Goal: Ask a question

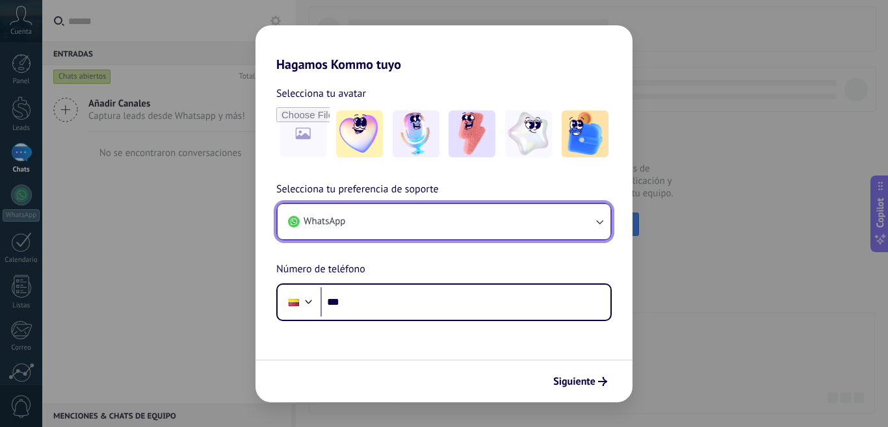
click at [482, 224] on button "WhatsApp" at bounding box center [444, 221] width 333 height 35
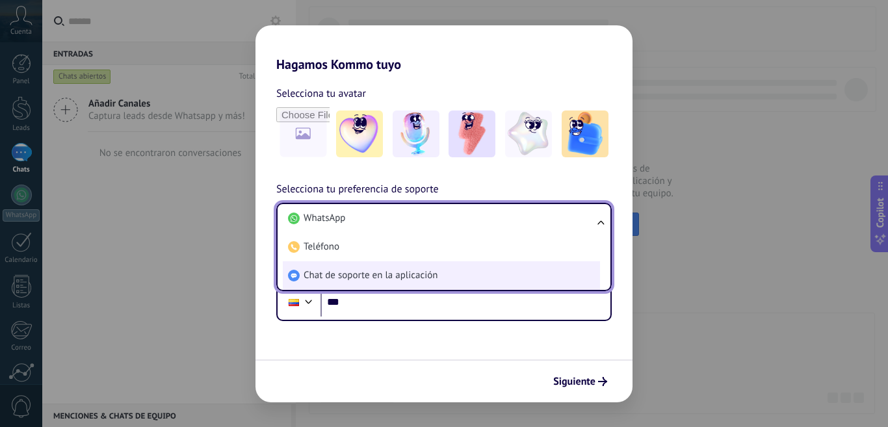
click at [421, 277] on span "Chat de soporte en la aplicación" at bounding box center [371, 275] width 134 height 13
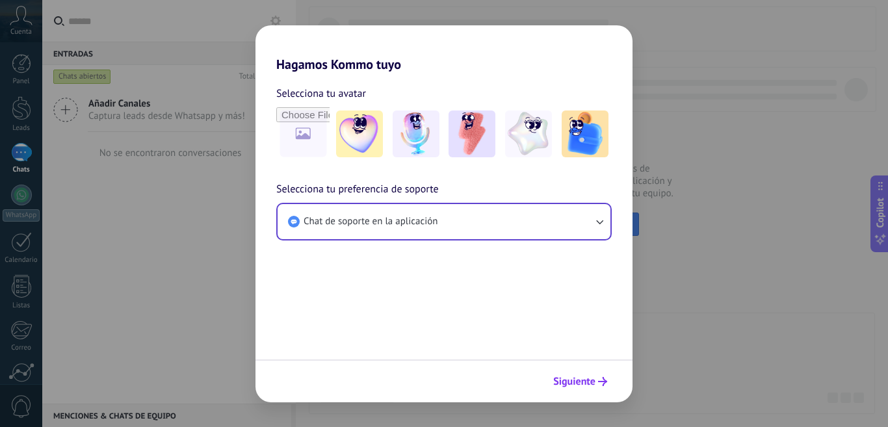
click at [595, 377] on span "Siguiente" at bounding box center [574, 381] width 42 height 9
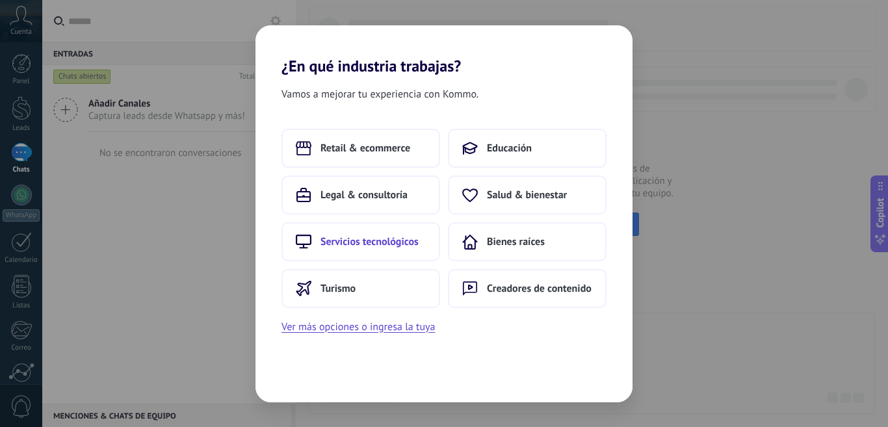
click at [344, 245] on span "Servicios tecnológicos" at bounding box center [369, 241] width 98 height 13
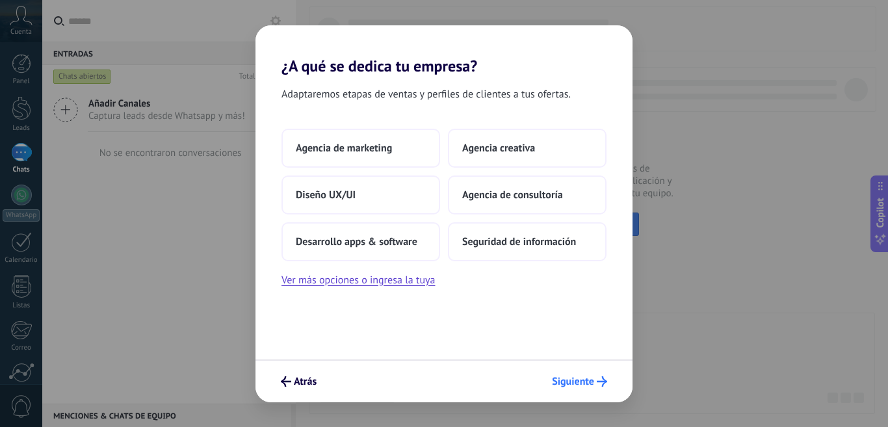
click at [600, 380] on icon "submit" at bounding box center [602, 381] width 10 height 10
click at [493, 245] on span "Seguridad de información" at bounding box center [519, 241] width 114 height 13
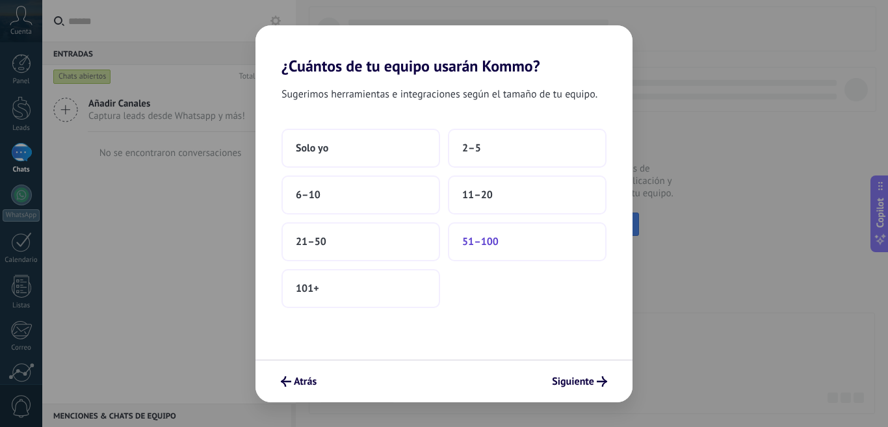
click at [504, 238] on button "51–100" at bounding box center [527, 241] width 159 height 39
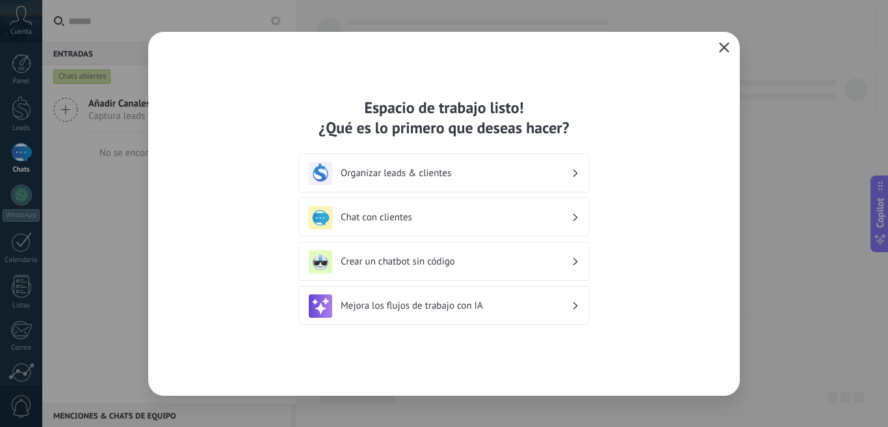
click at [718, 42] on button "button" at bounding box center [724, 48] width 17 height 18
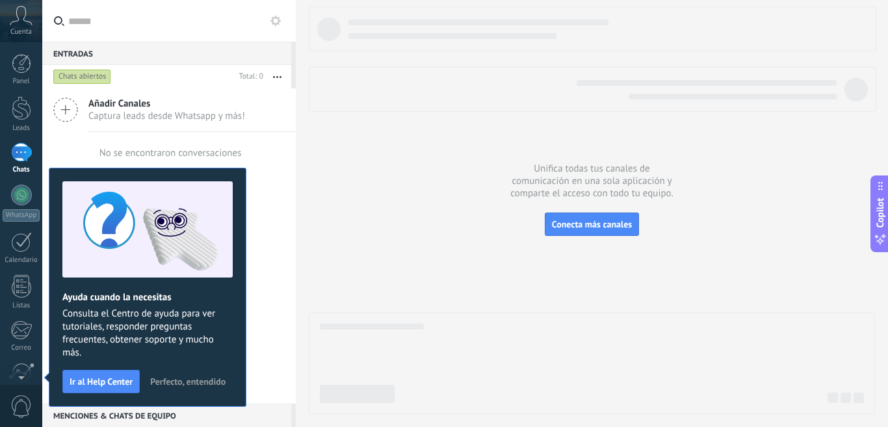
click at [194, 378] on span "Perfecto, entendido" at bounding box center [187, 381] width 75 height 9
